Goal: Task Accomplishment & Management: Manage account settings

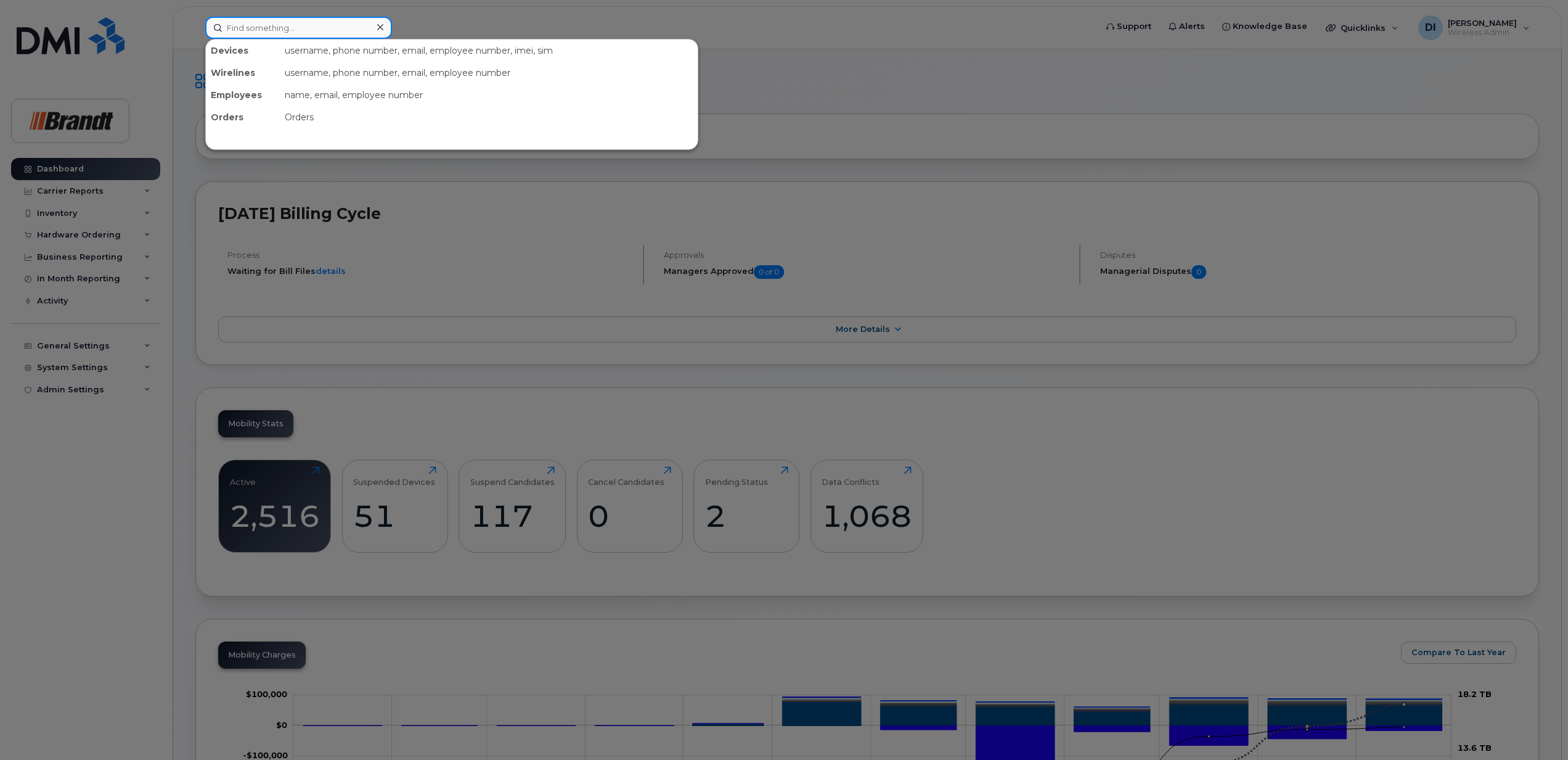
click at [267, 26] on input at bounding box center [299, 27] width 187 height 22
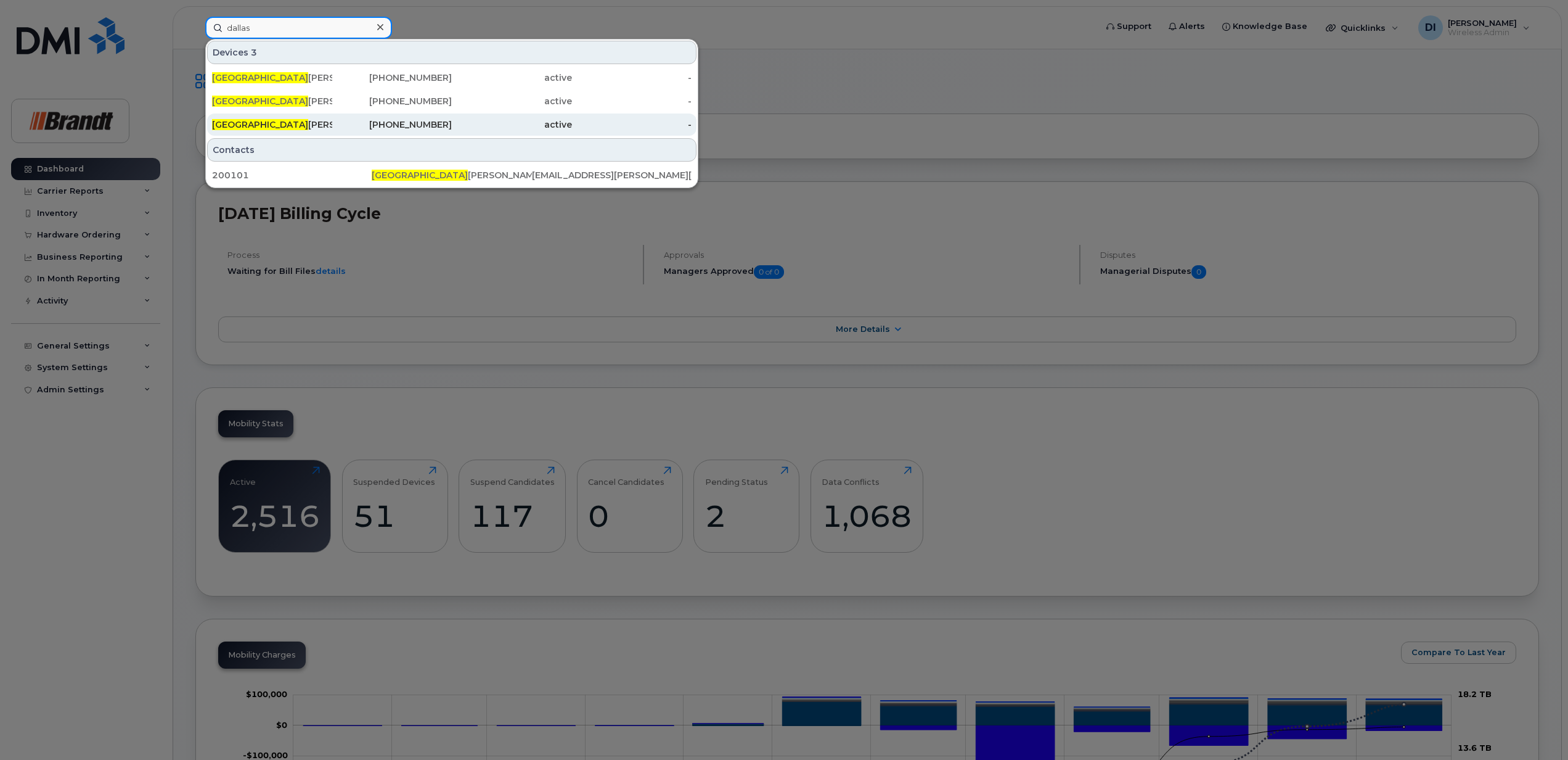
type input "dallas"
click at [273, 122] on div "Dallas Isaac" at bounding box center [272, 125] width 120 height 13
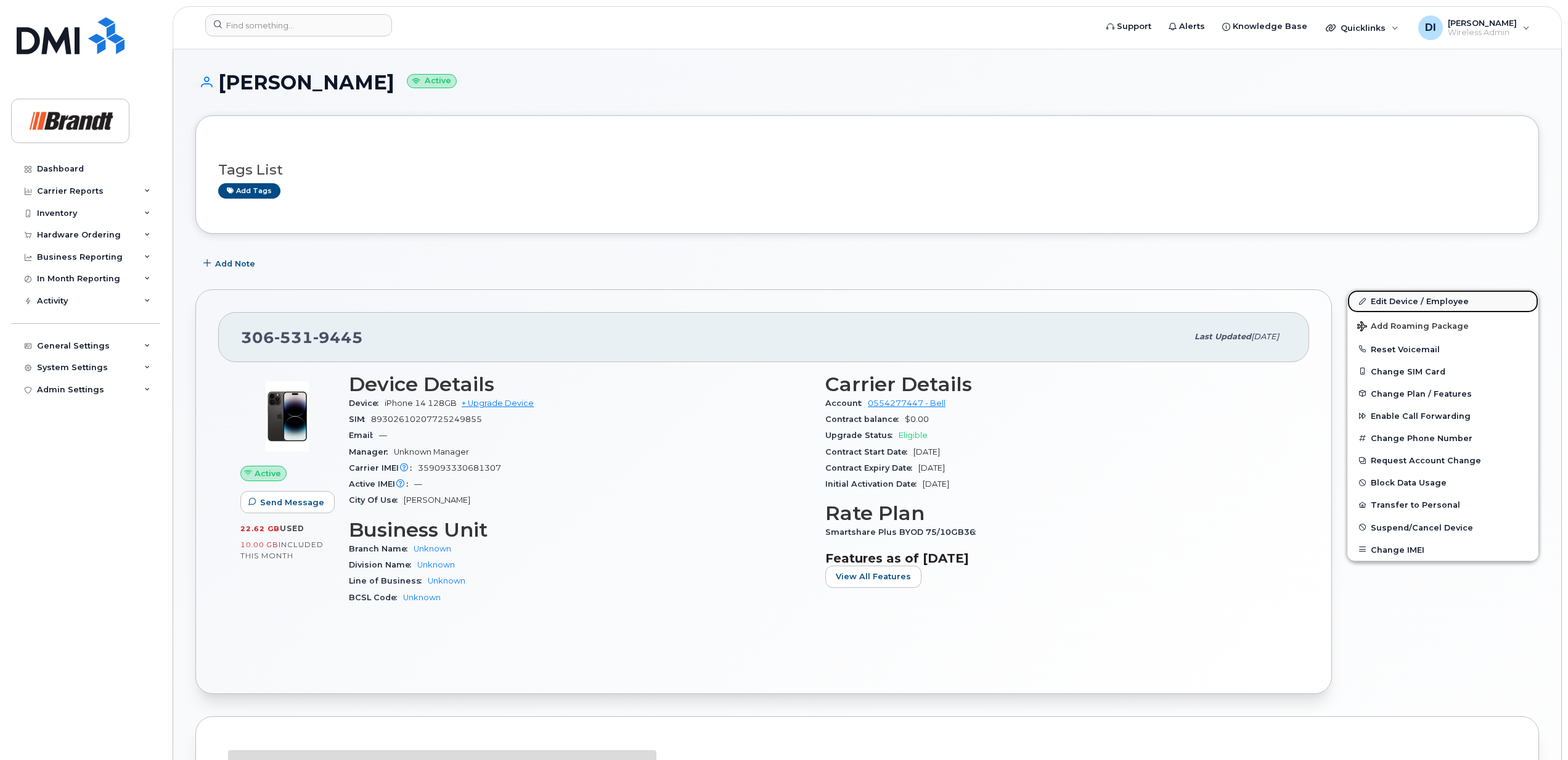
click at [1441, 302] on link "Edit Device / Employee" at bounding box center [1443, 301] width 191 height 22
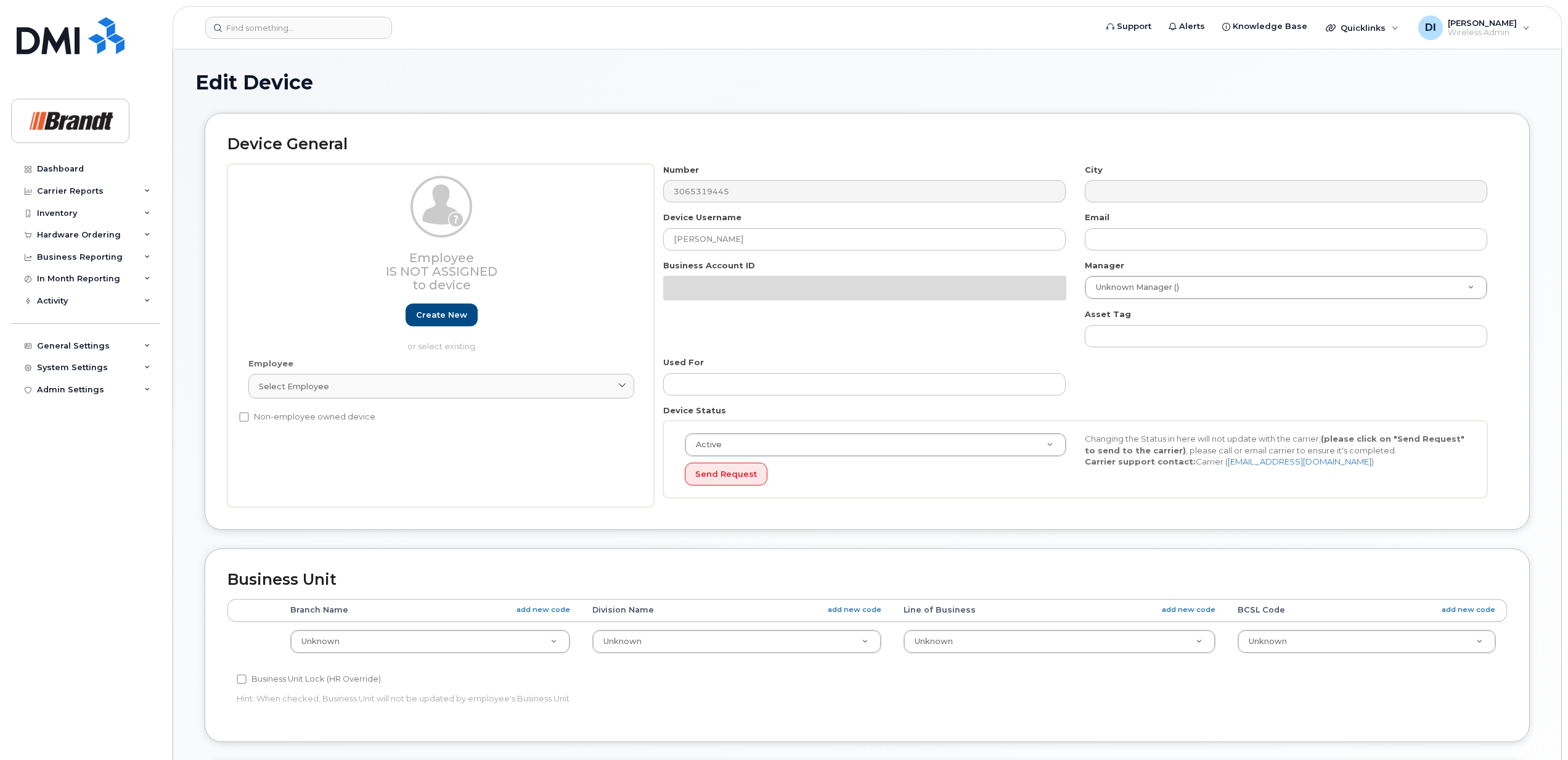
select select "33722384"
select select "34499151"
select select "35132258"
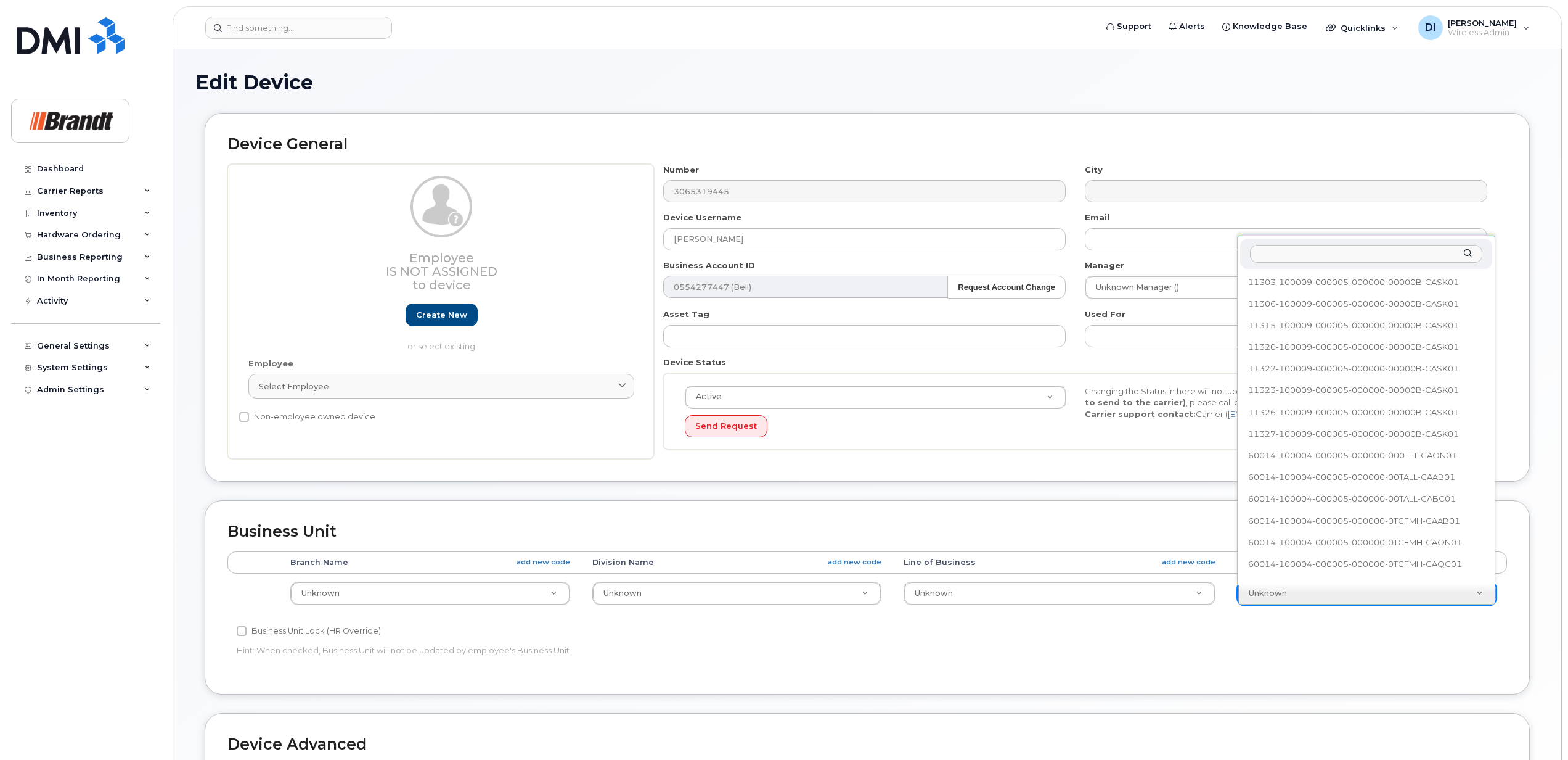
scroll to position [457, 0]
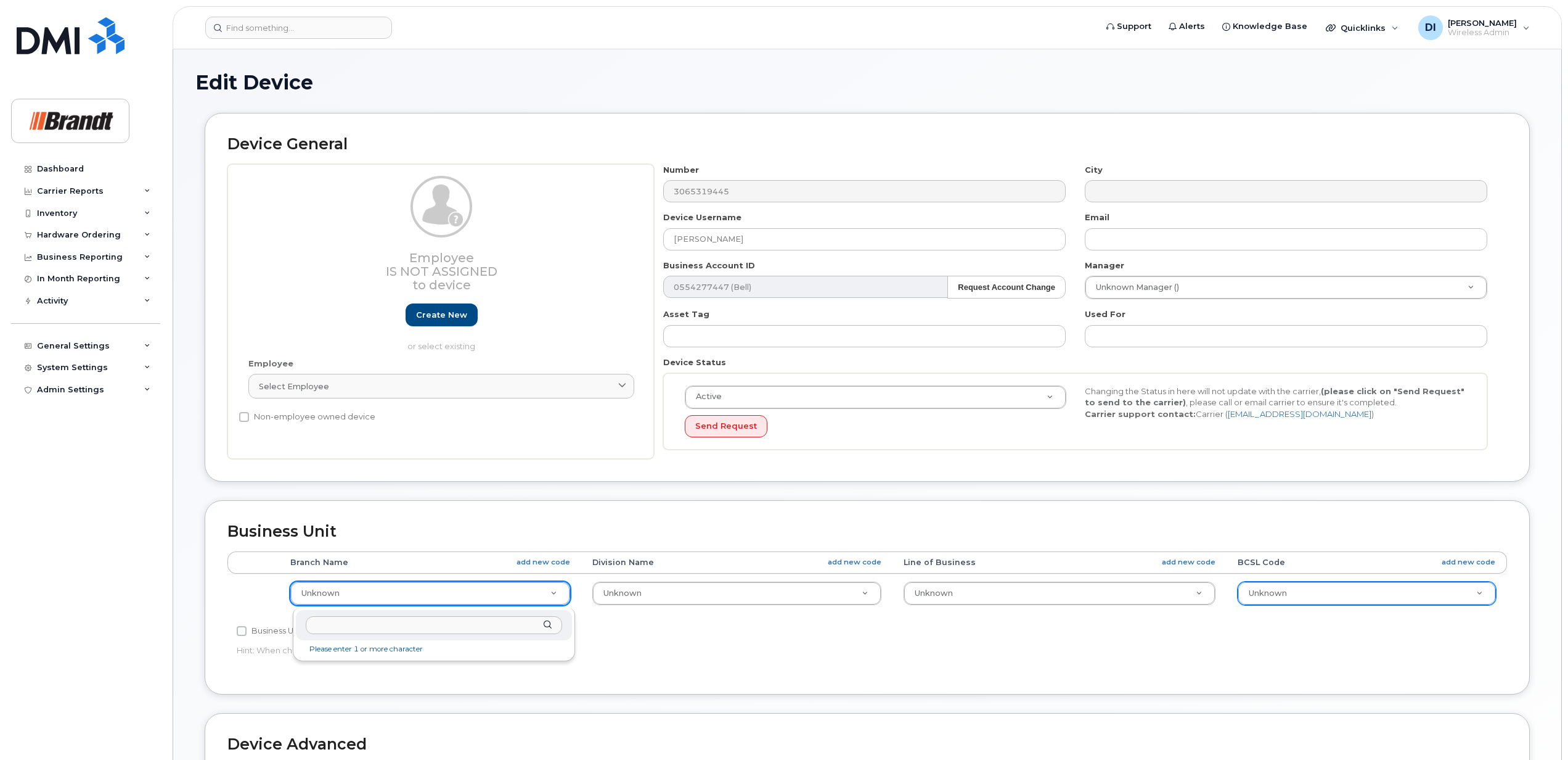
click at [398, 626] on input "text" at bounding box center [434, 625] width 256 height 18
drag, startPoint x: 396, startPoint y: 623, endPoint x: 223, endPoint y: 625, distance: 173.0
click at [223, 625] on body "Support Alerts Knowledge Base Quicklinks Suspend / Cancel Device Change SIM Car…" at bounding box center [784, 540] width 1568 height 1080
type input "regina"
type input "34499180"
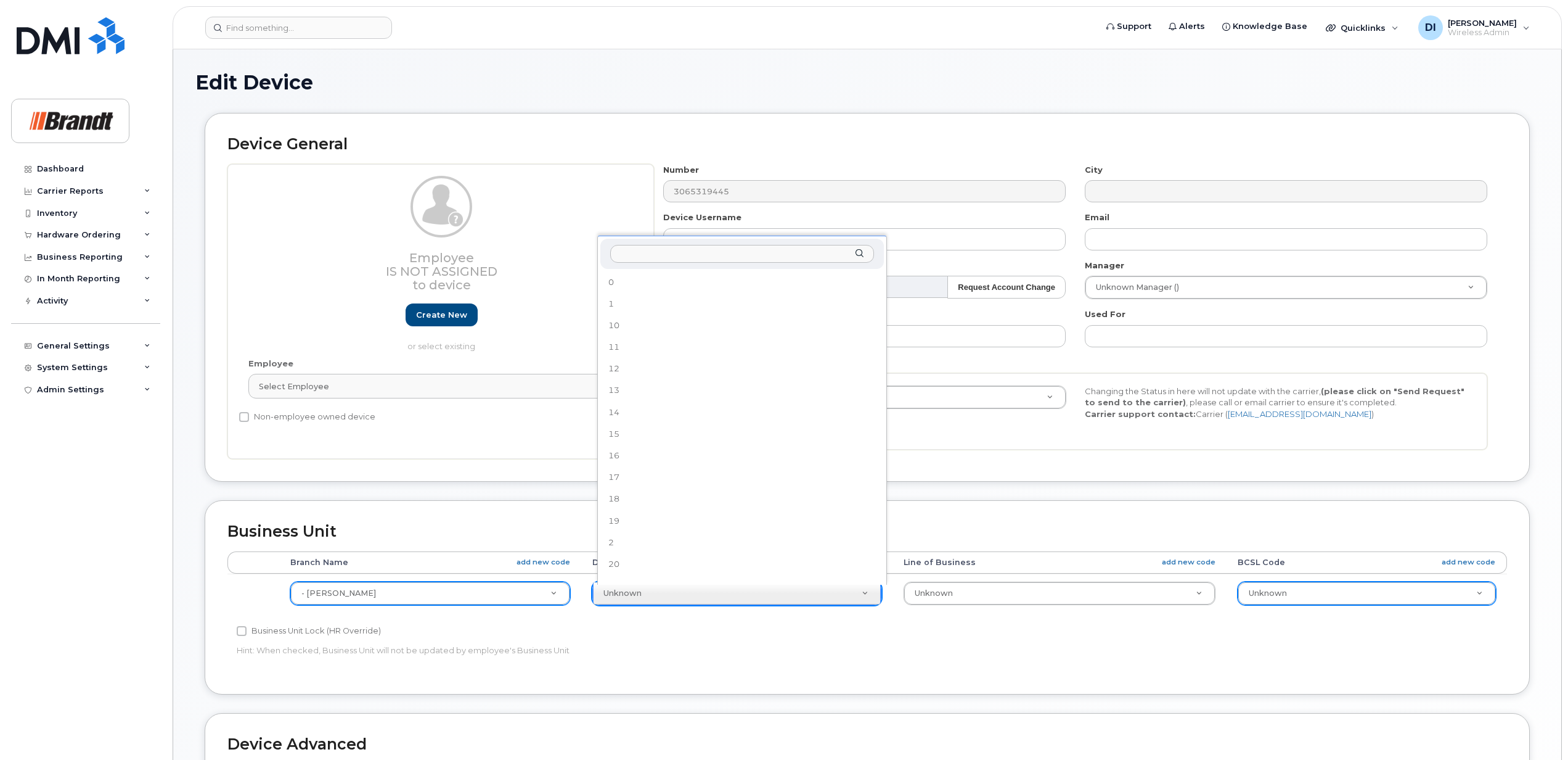
scroll to position [1084, 0]
select select "34499223"
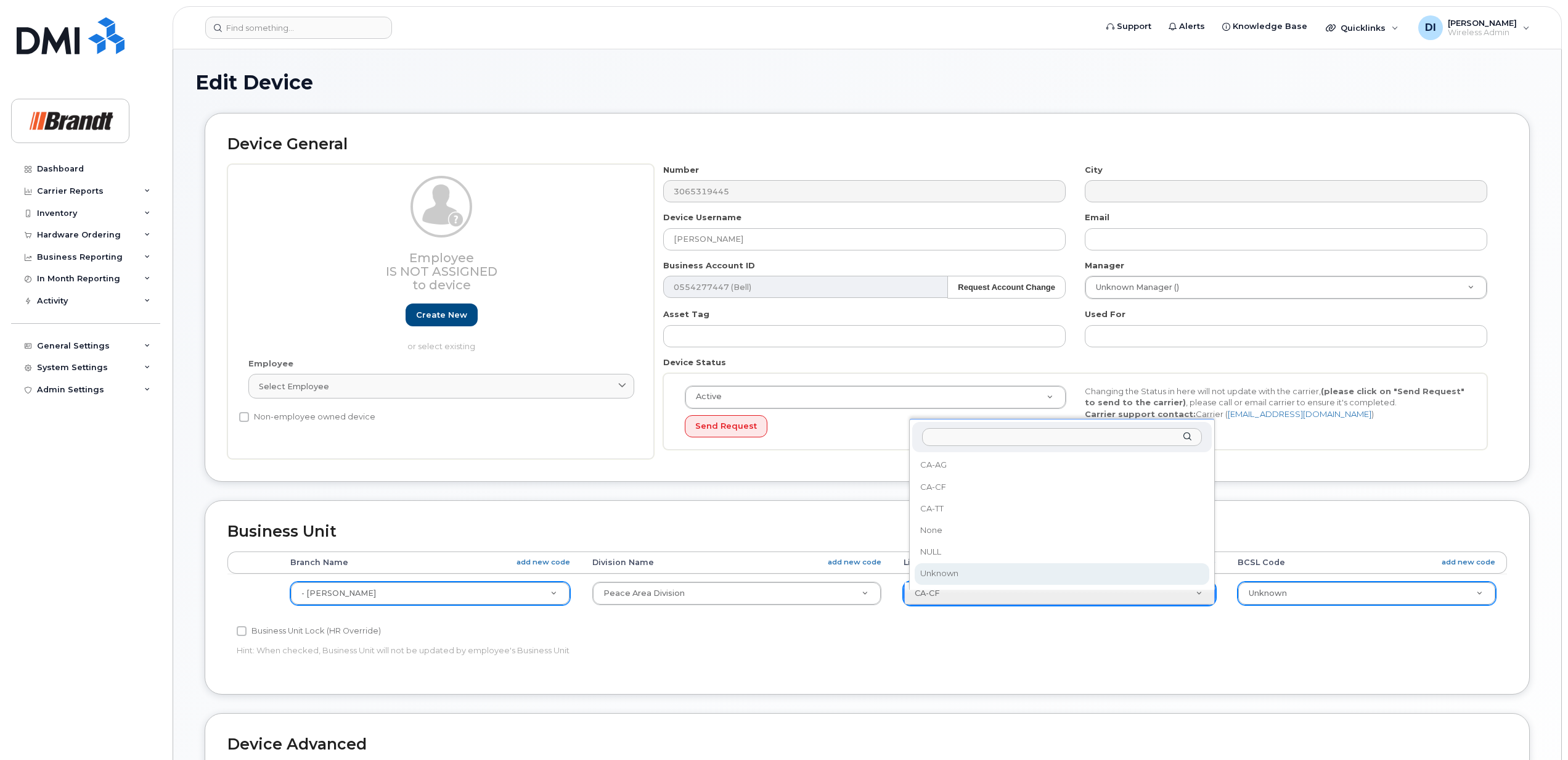
select select "34499151"
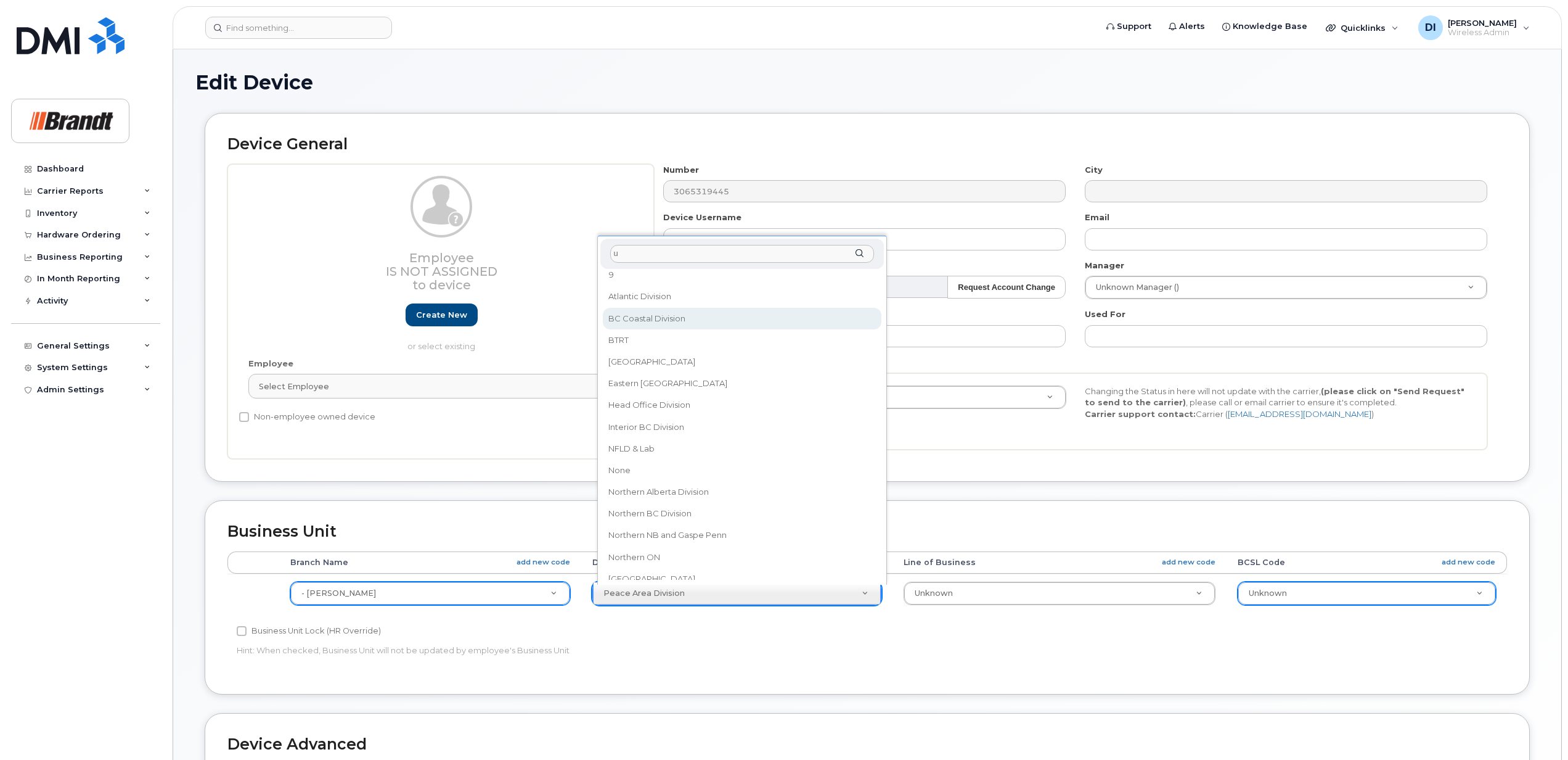
scroll to position [0, 0]
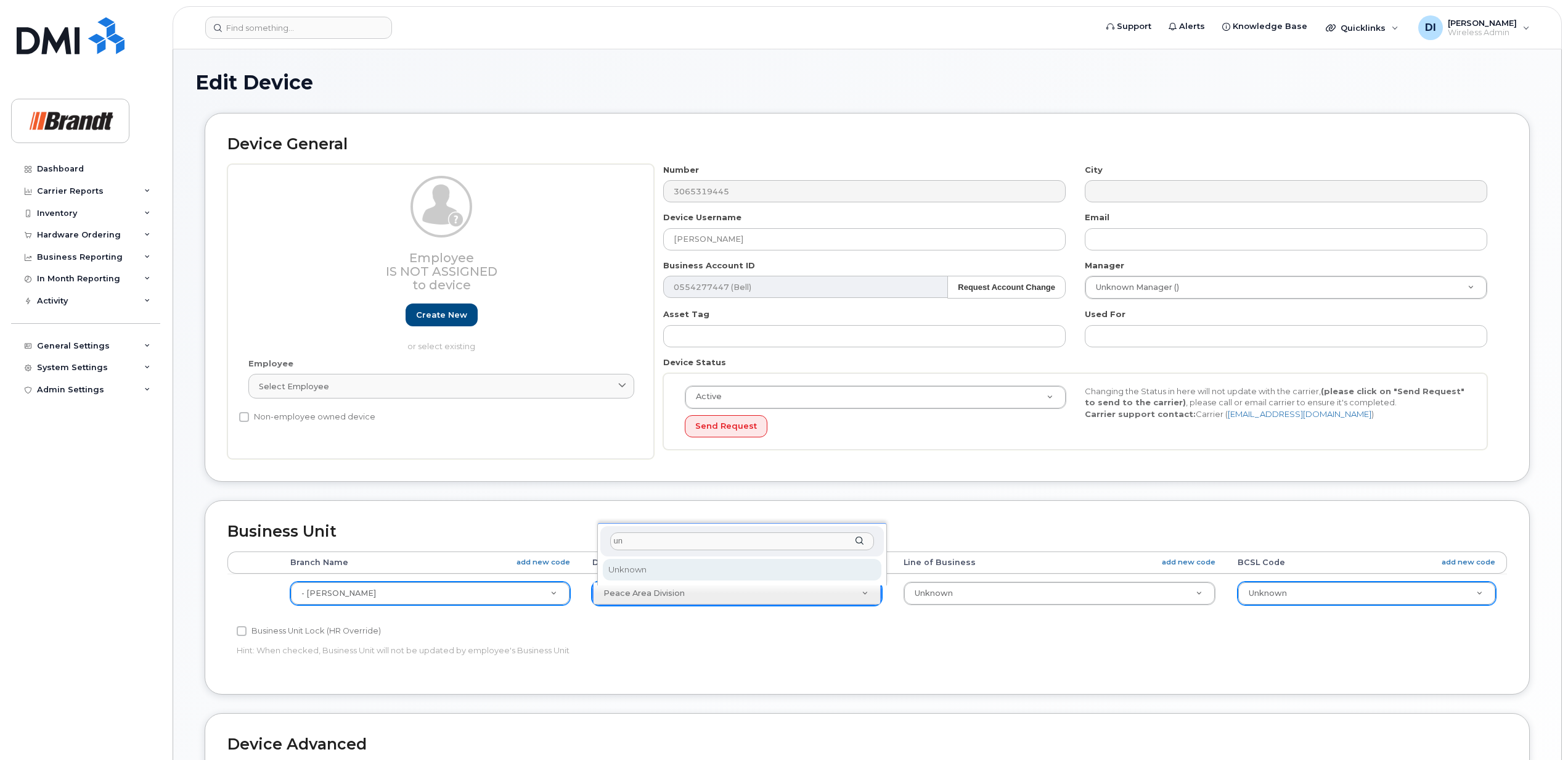
type input "un"
select select "33722384"
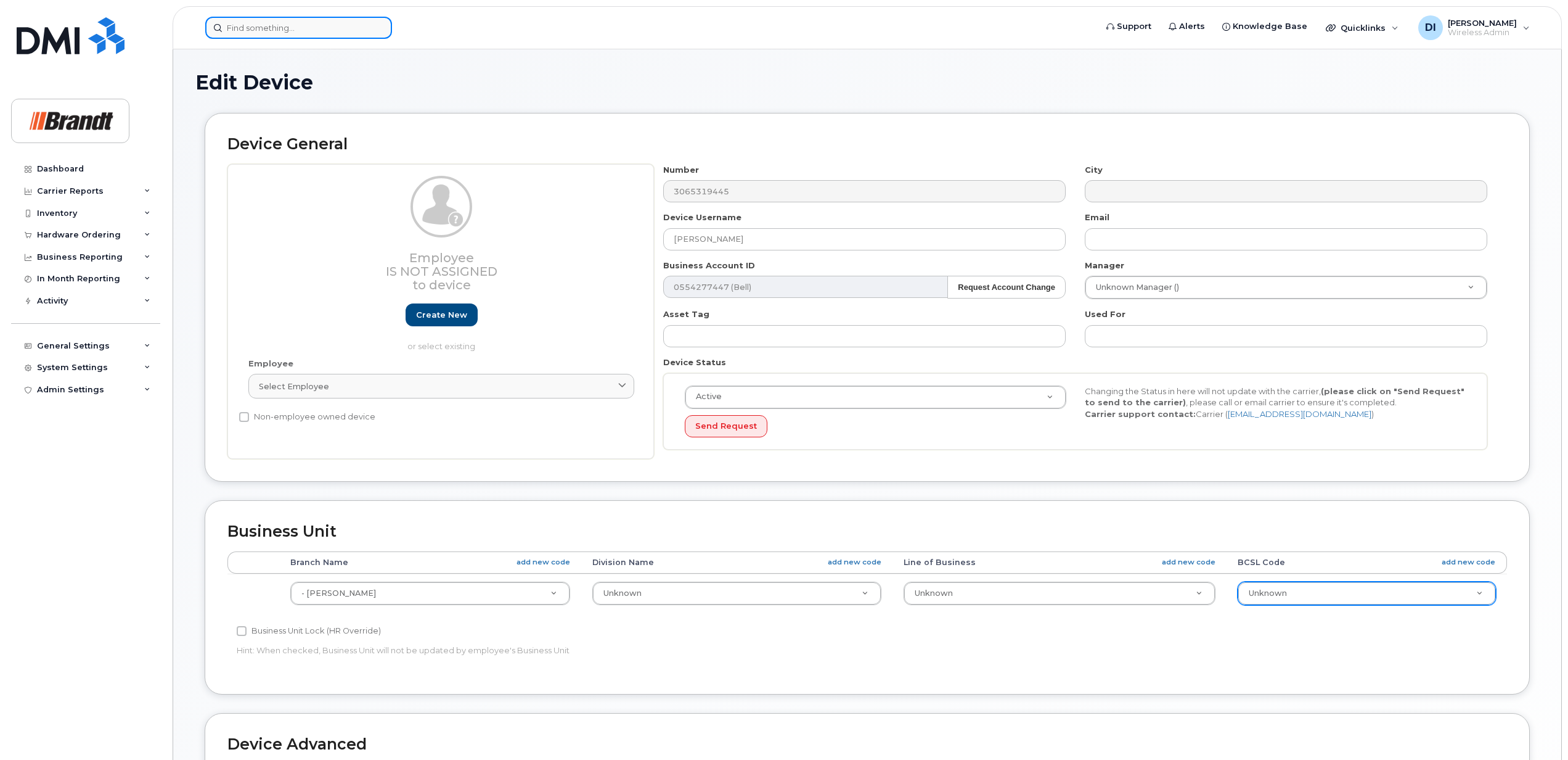
click at [321, 27] on input at bounding box center [299, 27] width 187 height 22
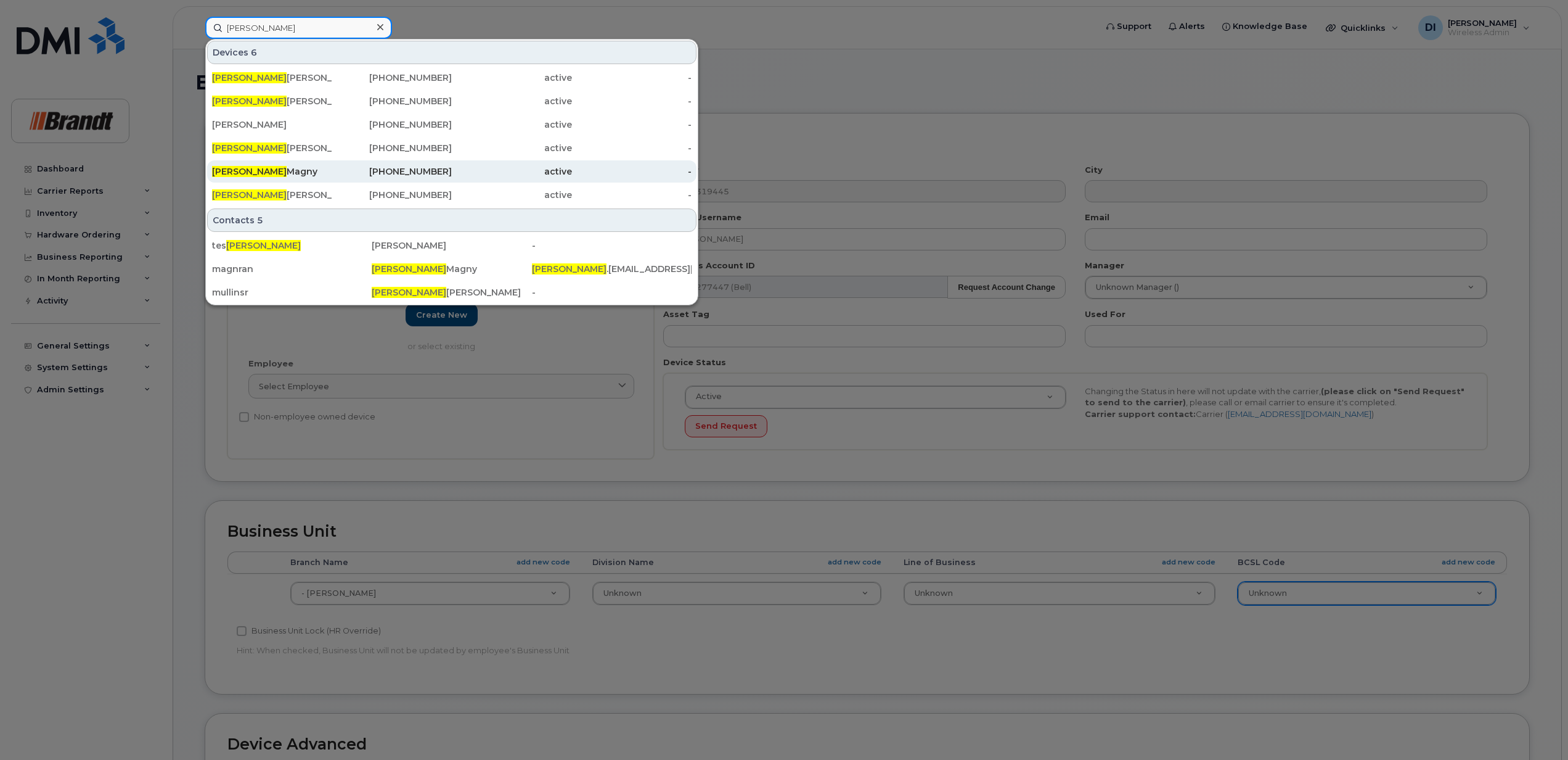
type input "randy"
click at [267, 173] on div "Randy Magny" at bounding box center [272, 171] width 120 height 13
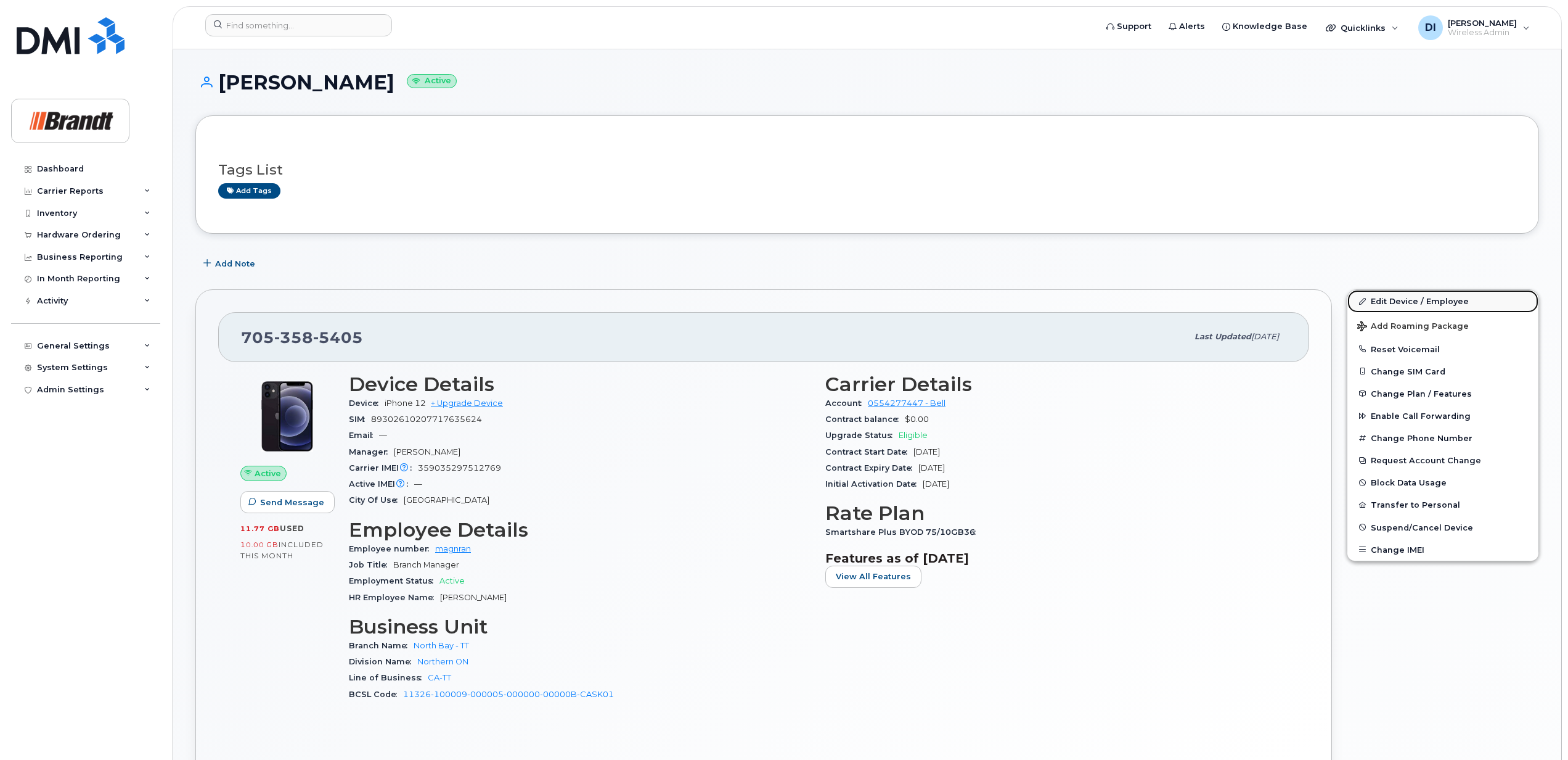
click at [1395, 302] on link "Edit Device / Employee" at bounding box center [1443, 301] width 191 height 22
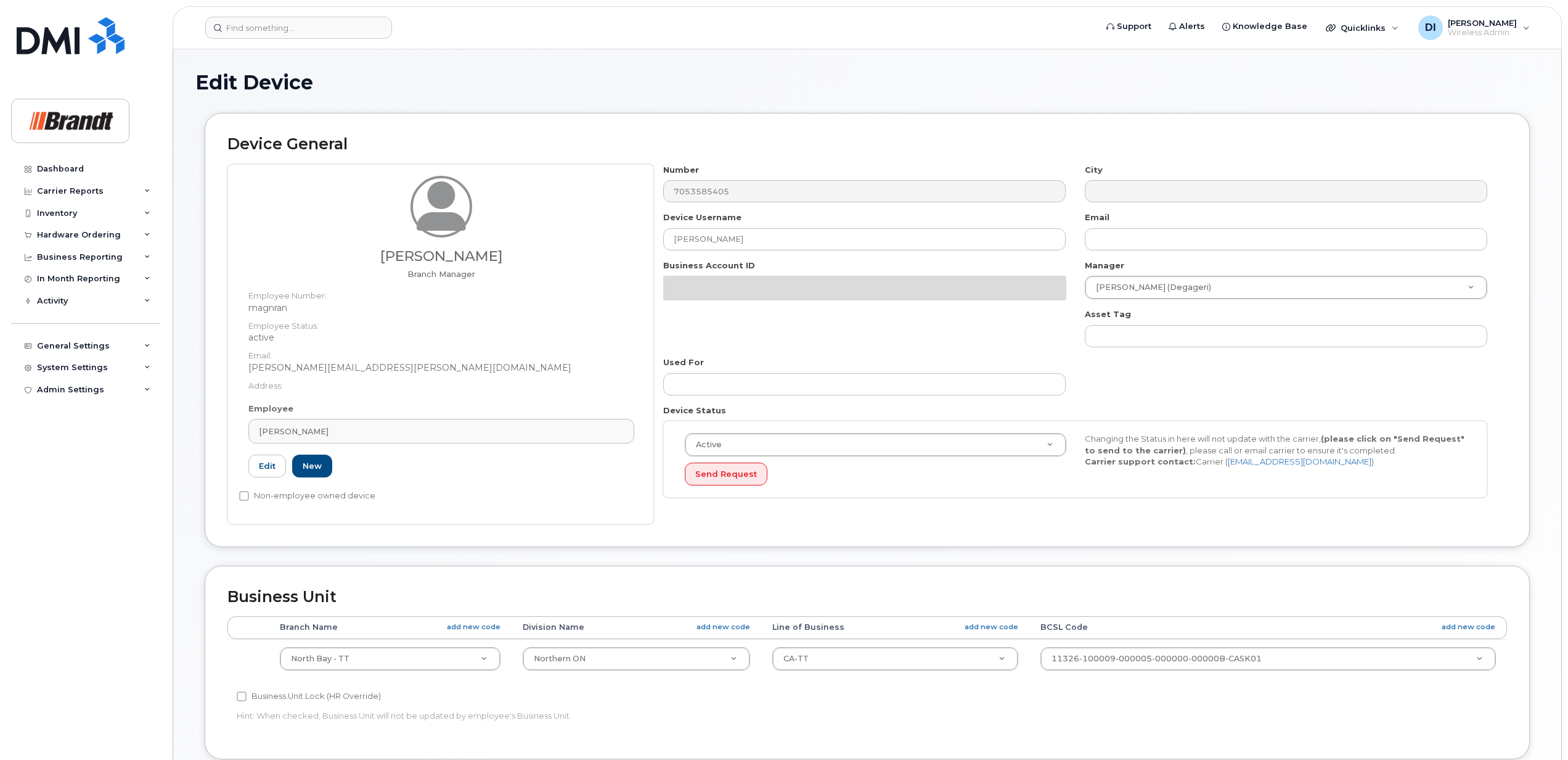
select select "34499243"
select select "34499244"
select select "35155016"
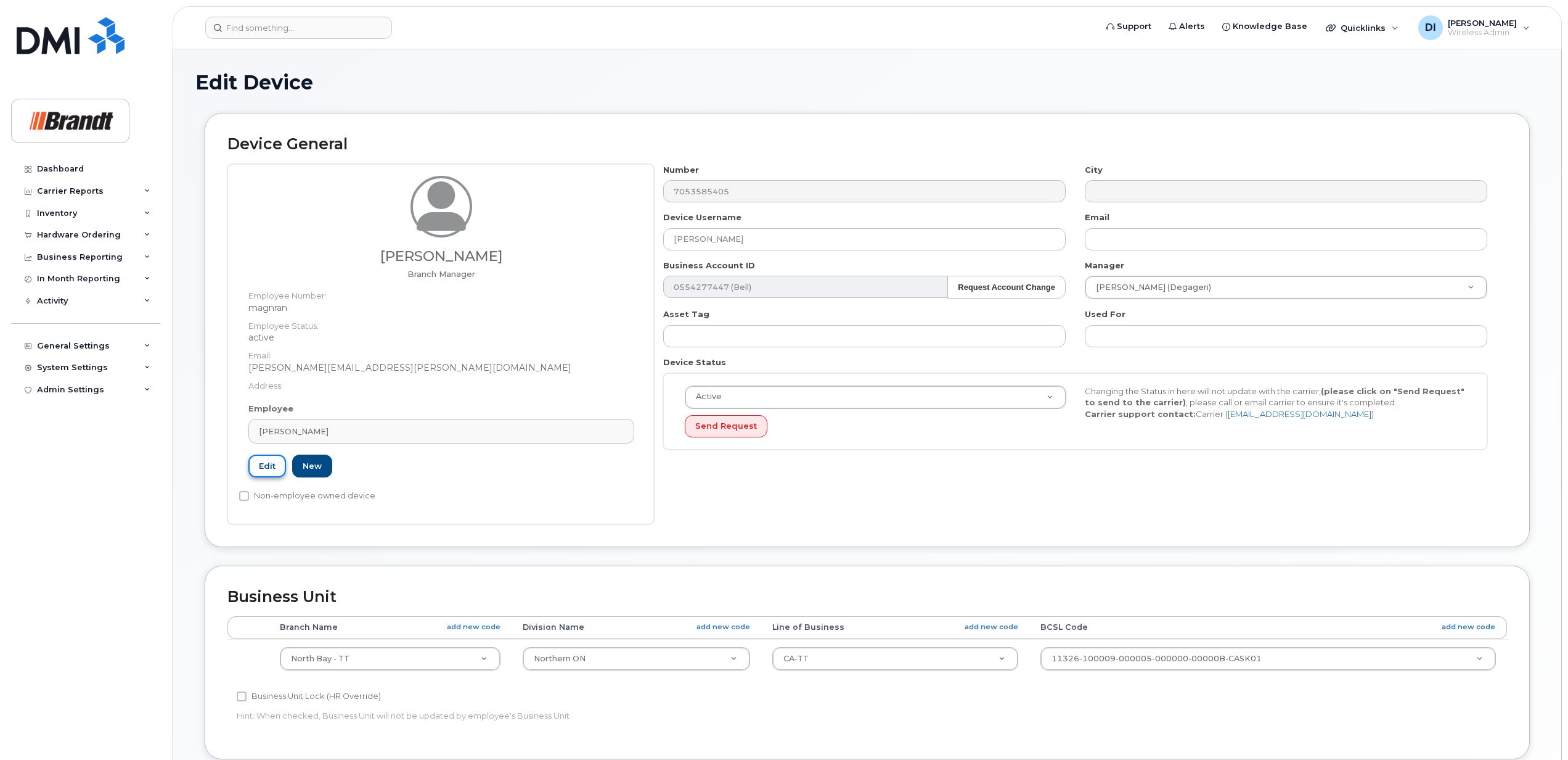
click at [273, 470] on link "Edit" at bounding box center [267, 466] width 38 height 23
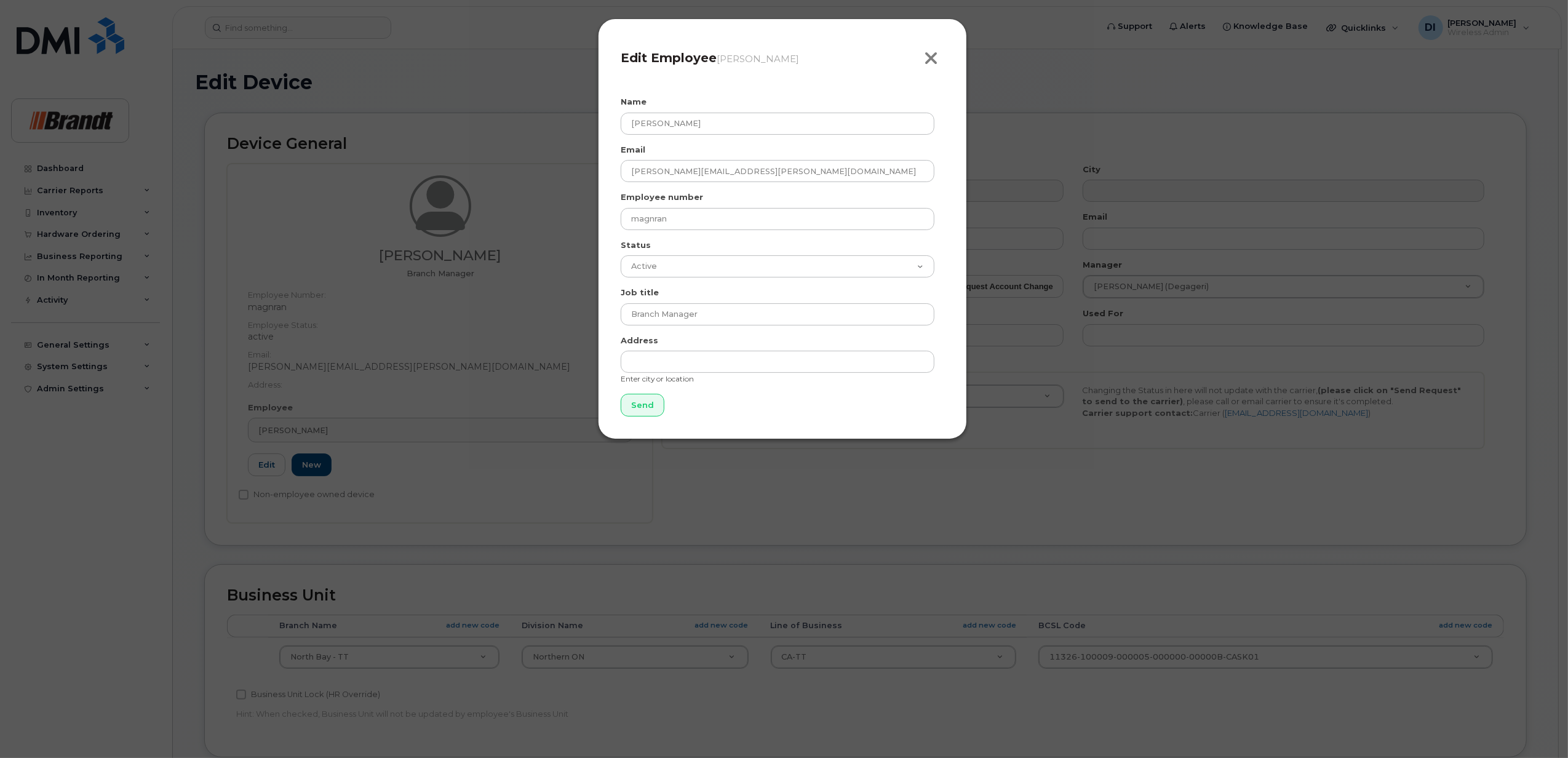
click at [929, 62] on icon "button" at bounding box center [930, 58] width 14 height 18
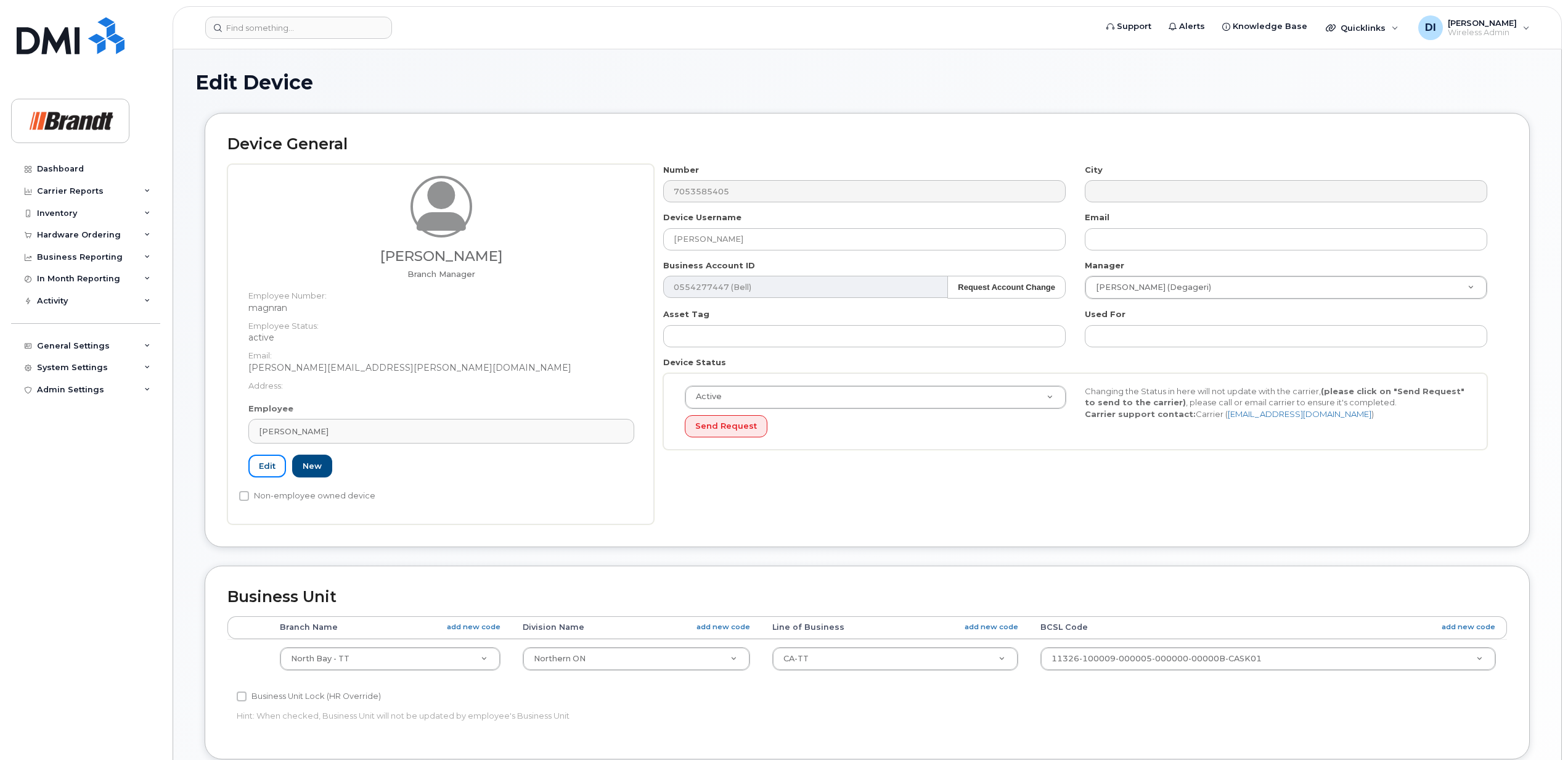
scroll to position [82, 0]
